Goal: Information Seeking & Learning: Check status

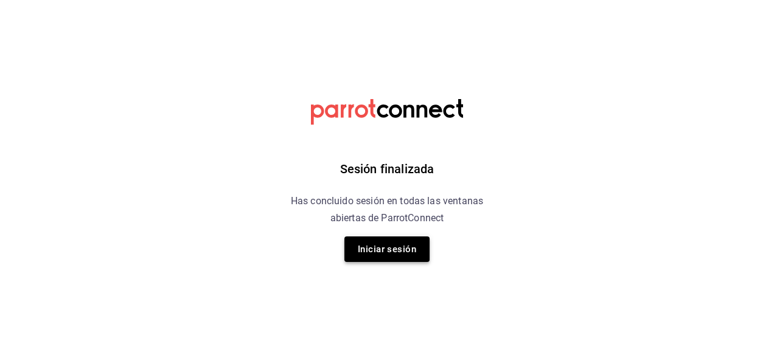
click at [404, 245] on button "Iniciar sesión" at bounding box center [386, 250] width 85 height 26
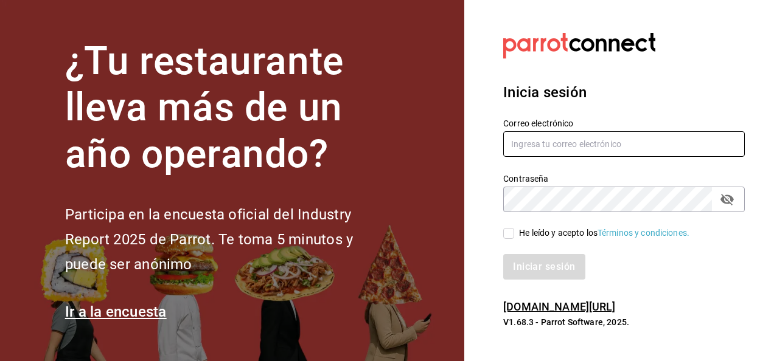
type input "[EMAIL_ADDRESS][DOMAIN_NAME]"
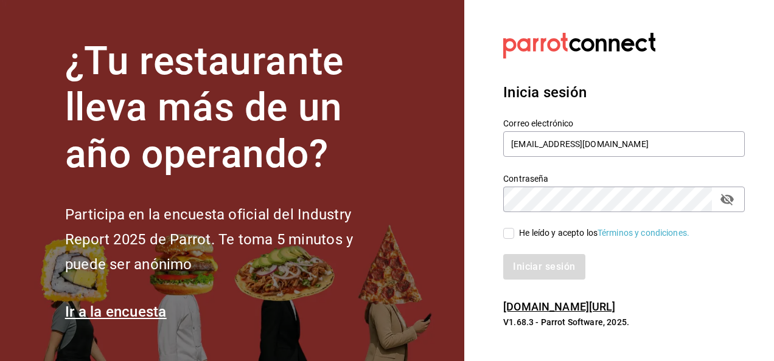
click at [506, 239] on input "He leído y acepto los Términos y condiciones." at bounding box center [508, 233] width 11 height 11
checkbox input "true"
click at [518, 262] on button "Iniciar sesión" at bounding box center [544, 267] width 83 height 26
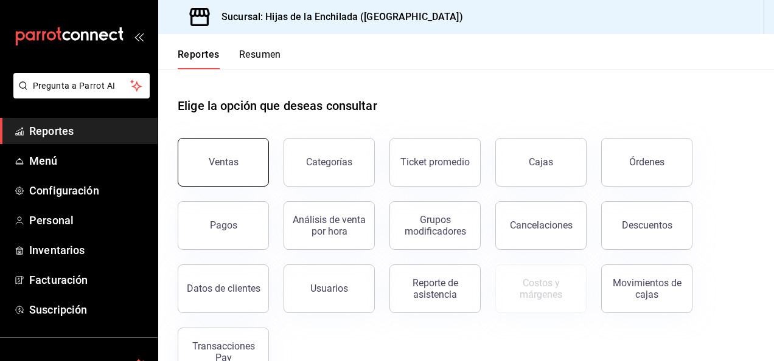
click at [234, 163] on div "Ventas" at bounding box center [224, 162] width 30 height 12
